Goal: Register for event/course

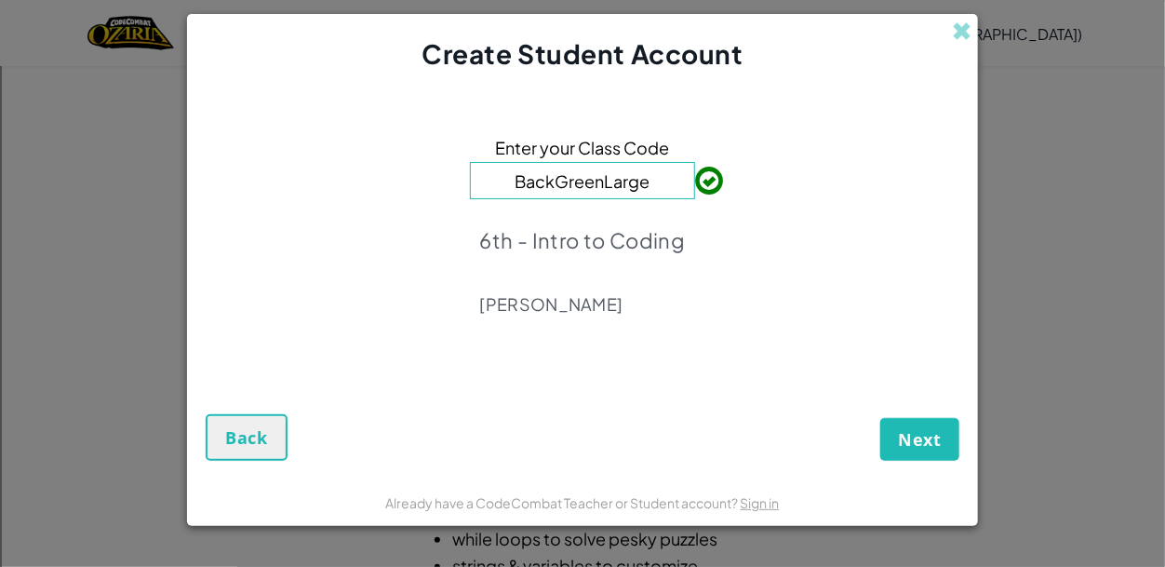
click at [741, 293] on div "Enter your Class Code BackGreenLarge 6th - Intro to Coding [PERSON_NAME]" at bounding box center [583, 230] width 754 height 279
click at [936, 444] on span "Next" at bounding box center [920, 439] width 44 height 22
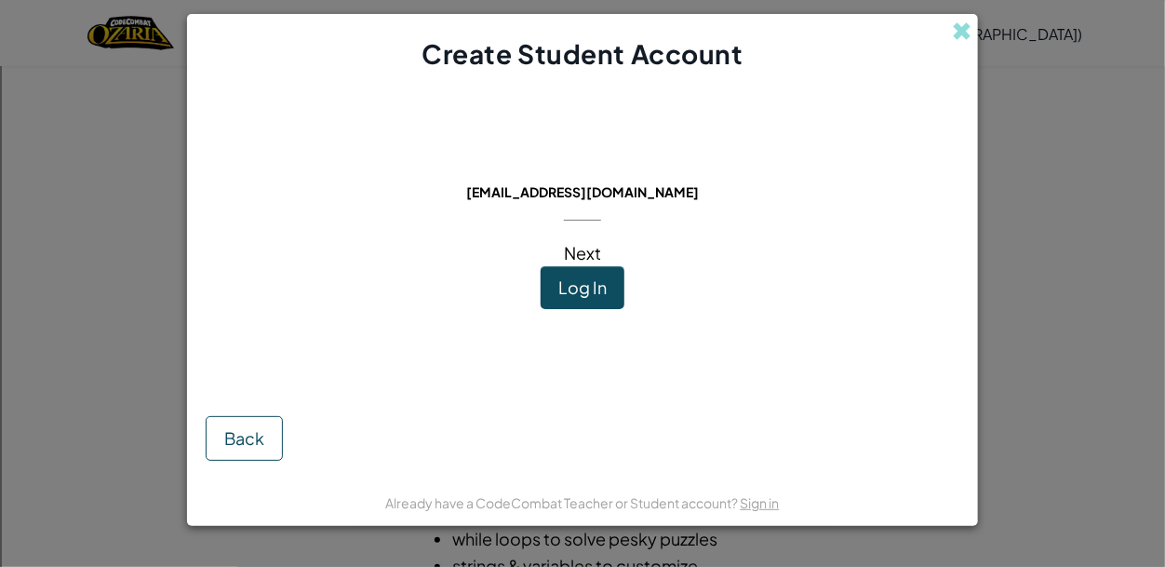
click at [563, 292] on span "Log In" at bounding box center [582, 286] width 48 height 21
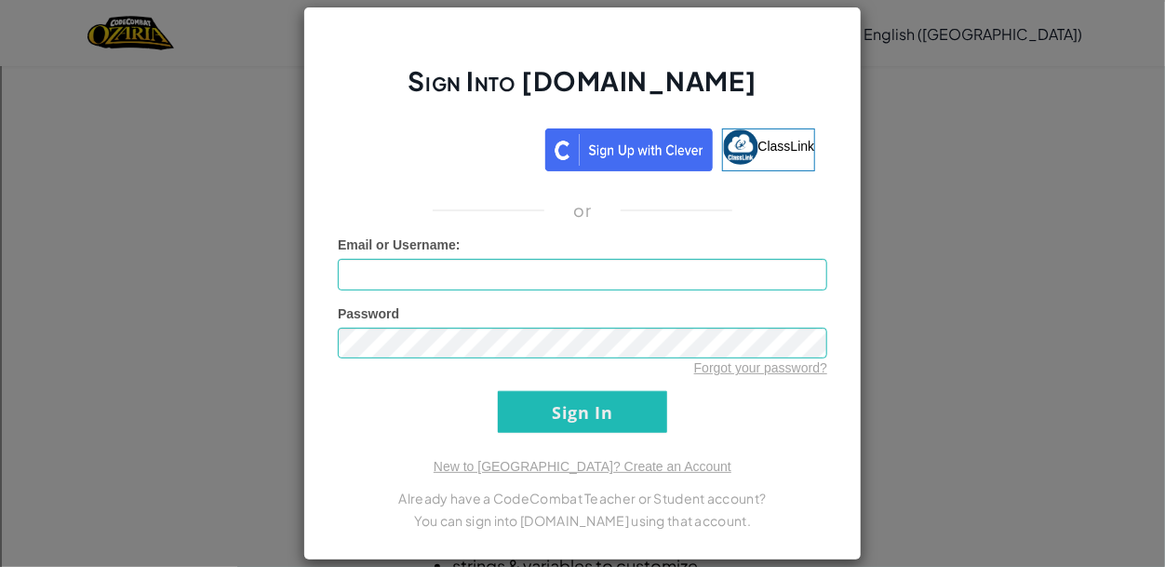
click at [841, 165] on div "Sign Into [DOMAIN_NAME] ClassLink or Unknown Error Email or Username : Password…" at bounding box center [582, 284] width 558 height 555
